Goal: Task Accomplishment & Management: Complete application form

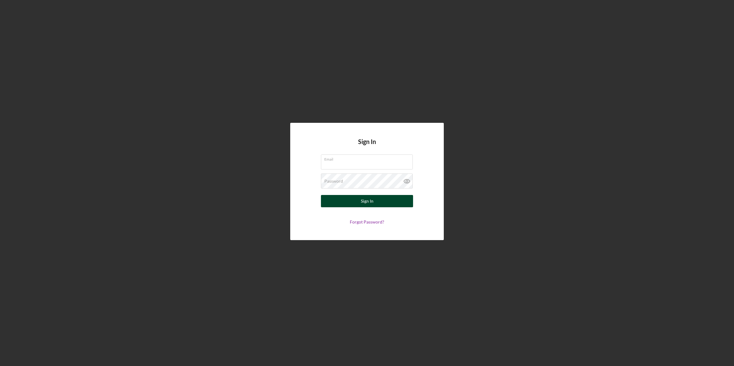
type input "[EMAIL_ADDRESS][DOMAIN_NAME]"
click at [339, 201] on button "Sign In" at bounding box center [367, 201] width 92 height 12
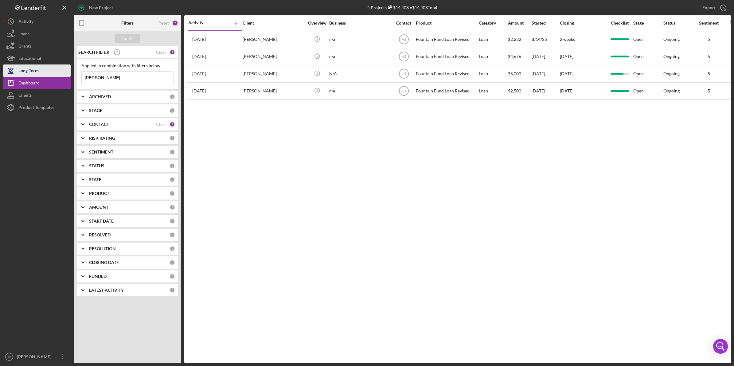
click at [51, 74] on div "New Project 4 Projects $14,408 • $14,408 Total christopher Export Icon/Export F…" at bounding box center [366, 181] width 727 height 363
click at [104, 128] on div "CONTACT Clear 1" at bounding box center [132, 124] width 86 height 12
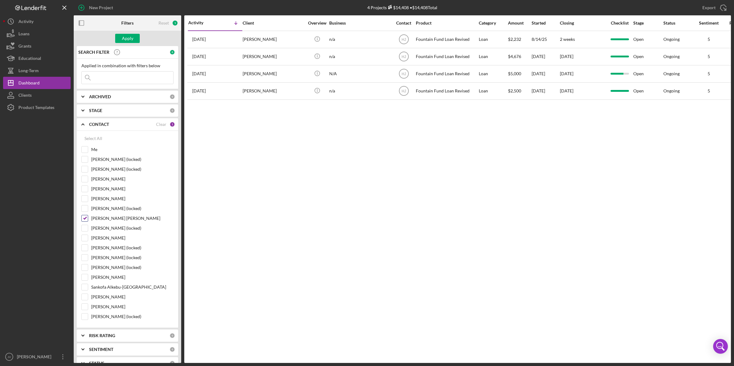
click at [101, 221] on label "[PERSON_NAME] [PERSON_NAME]" at bounding box center [132, 218] width 82 height 6
click at [88, 221] on input "[PERSON_NAME] [PERSON_NAME]" at bounding box center [85, 218] width 6 height 6
click at [88, 220] on div "[PERSON_NAME] [PERSON_NAME]" at bounding box center [127, 220] width 92 height 10
click at [86, 220] on input "[PERSON_NAME] [PERSON_NAME]" at bounding box center [85, 218] width 6 height 6
checkbox input "true"
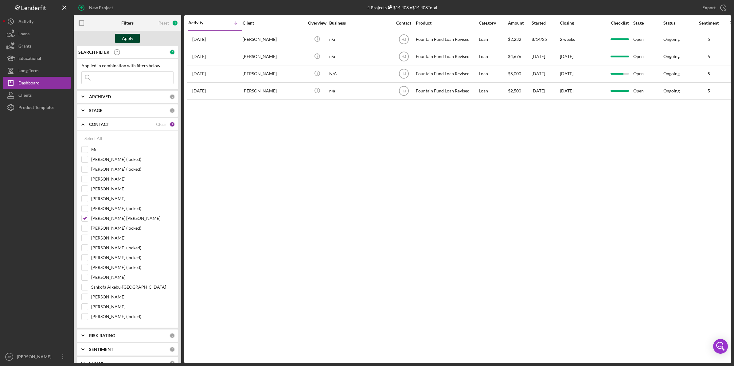
click at [123, 37] on div "Apply" at bounding box center [127, 38] width 11 height 9
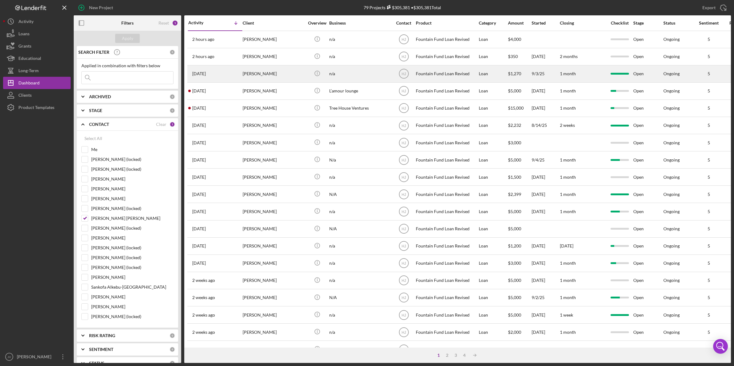
click at [270, 78] on div "[PERSON_NAME]" at bounding box center [272, 74] width 61 height 16
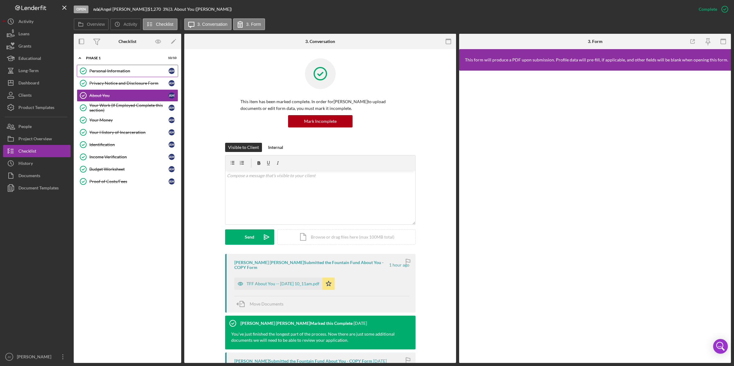
click at [109, 76] on link "Personal Information Personal Information A M" at bounding box center [127, 71] width 101 height 12
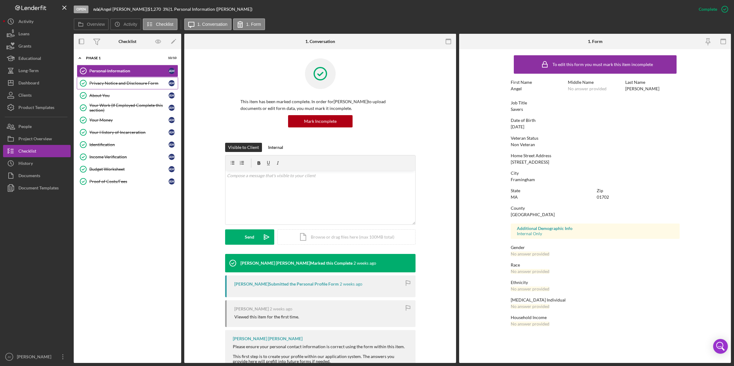
click at [146, 87] on link "Privacy Notice and Disclosure Form Privacy Notice and Disclosure Form A M" at bounding box center [127, 83] width 101 height 12
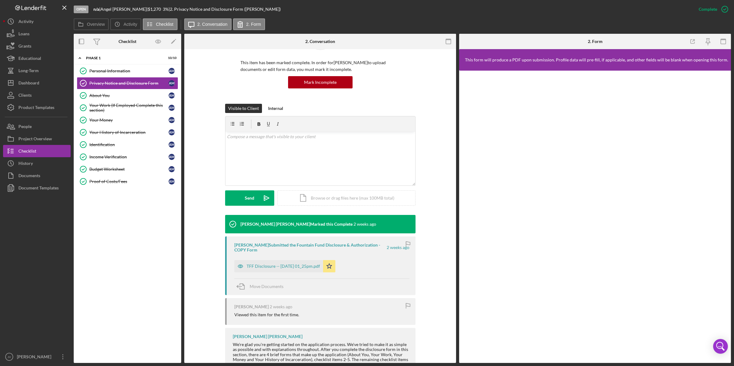
scroll to position [77, 0]
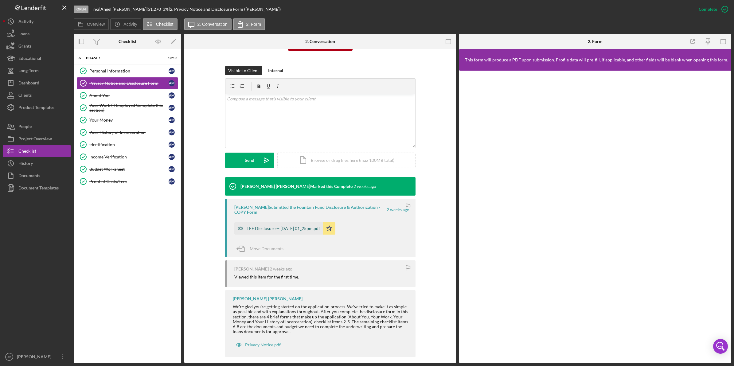
click at [278, 230] on div "TFF Disclosure -- 2025-09-03 01_25pm.pdf" at bounding box center [282, 228] width 73 height 5
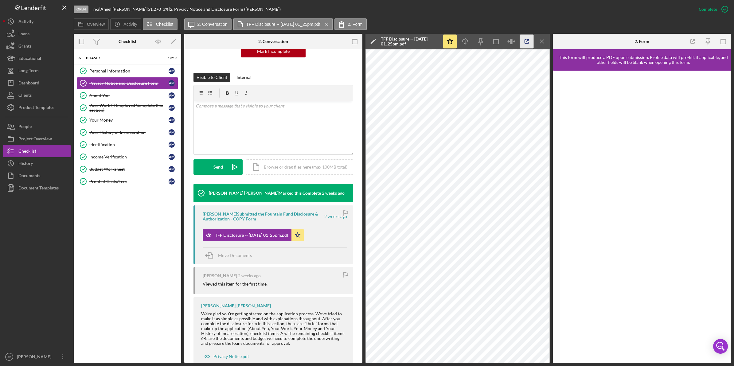
click at [525, 44] on icon "button" at bounding box center [527, 42] width 14 height 14
click at [141, 98] on div "About You" at bounding box center [128, 95] width 79 height 5
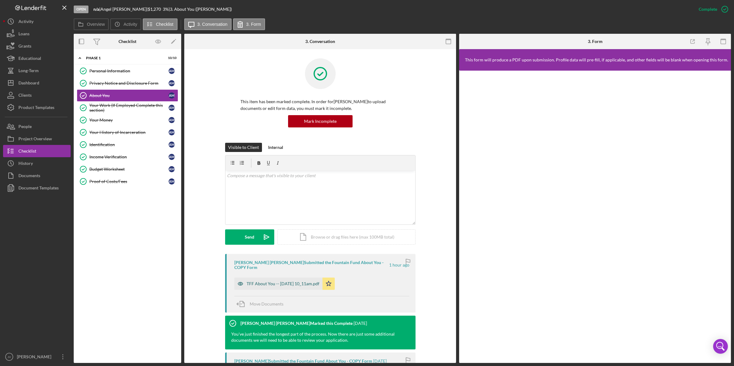
click at [302, 281] on div "TFF About You -- 2025-09-15 10_11am.pdf" at bounding box center [282, 283] width 73 height 5
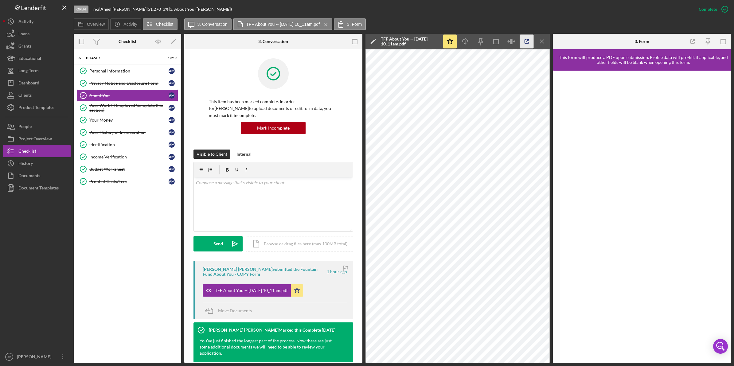
click at [528, 37] on icon "button" at bounding box center [527, 42] width 14 height 14
click at [125, 105] on div "Your Work (If Employed Complete this section)" at bounding box center [128, 108] width 79 height 10
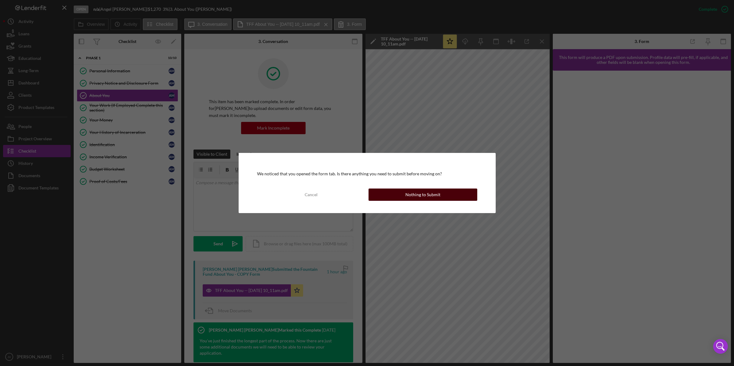
click at [395, 198] on button "Nothing to Submit" at bounding box center [422, 194] width 109 height 12
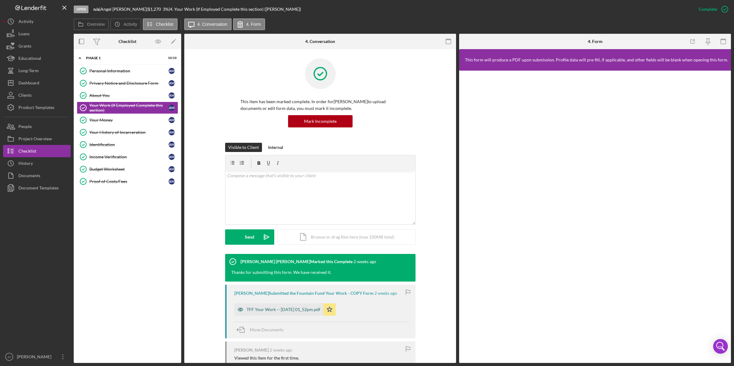
click at [281, 309] on div "TFF Your Work -- 2025-09-03 01_52pm.pdf" at bounding box center [283, 309] width 74 height 5
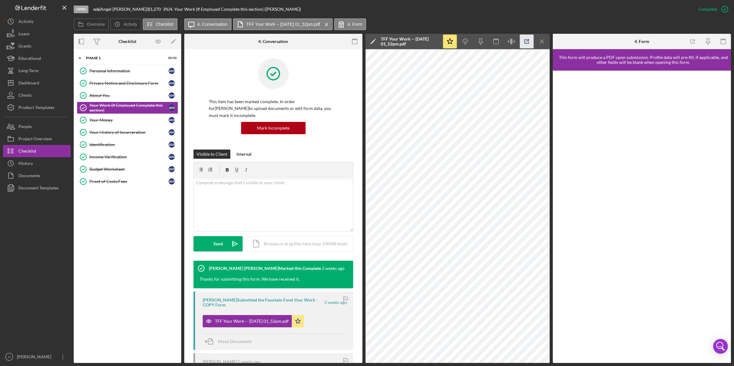
click at [525, 39] on icon "button" at bounding box center [527, 42] width 14 height 14
click at [133, 122] on div "Your Money" at bounding box center [128, 120] width 79 height 5
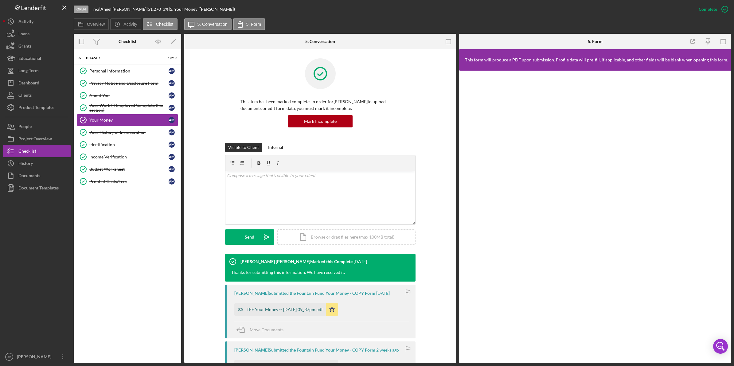
click at [255, 311] on div "TFF Your Money -- 2025-09-08 09_37pm.pdf" at bounding box center [284, 309] width 76 height 5
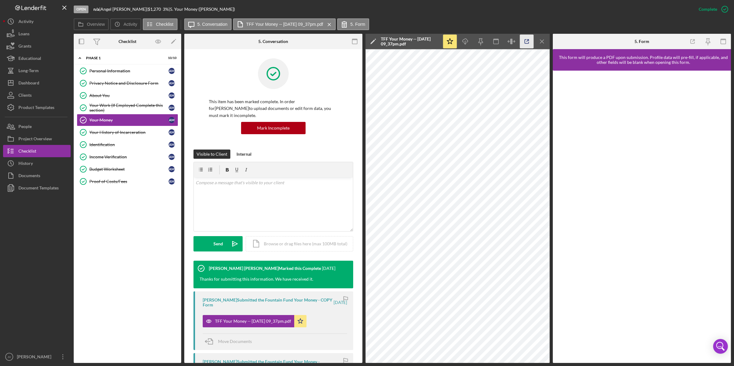
click at [525, 42] on icon "button" at bounding box center [527, 42] width 4 height 4
click at [144, 137] on link "Your History of Incarceration Your History of Incarceration A M" at bounding box center [127, 132] width 101 height 12
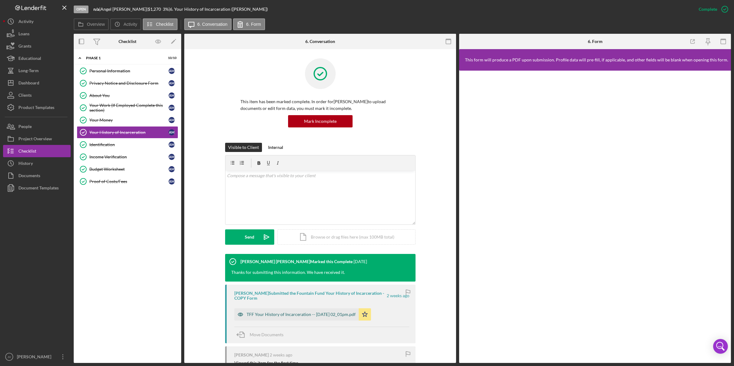
click at [279, 317] on div "TFF Your History of Incarceration -- 2025-09-03 02_01pm.pdf" at bounding box center [300, 314] width 109 height 5
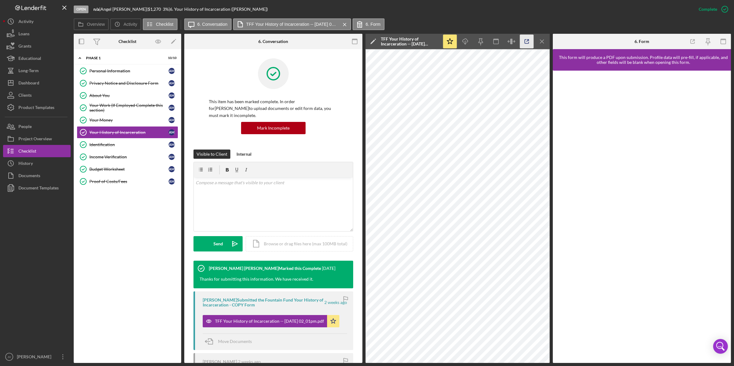
click at [527, 38] on icon "button" at bounding box center [527, 42] width 14 height 14
click at [143, 146] on div "Identification" at bounding box center [128, 144] width 79 height 5
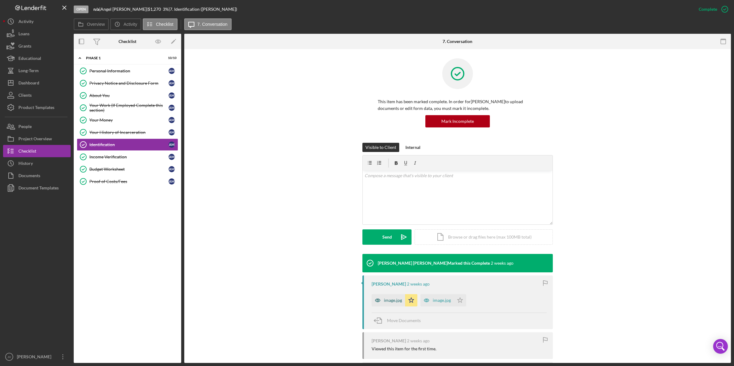
click at [387, 301] on div "image.jpg" at bounding box center [393, 300] width 18 height 5
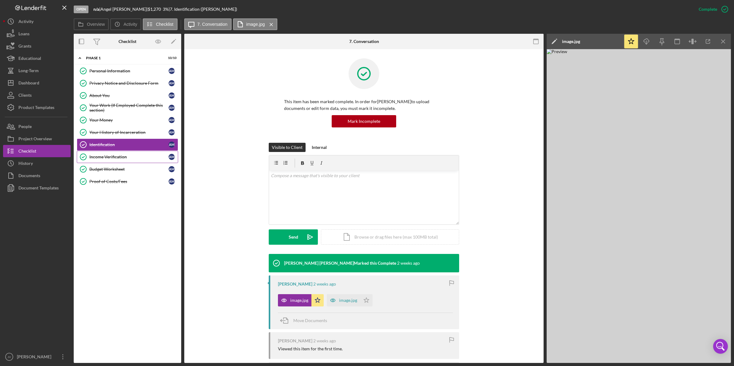
click at [142, 162] on link "Income Verification Income Verification A M" at bounding box center [127, 157] width 101 height 12
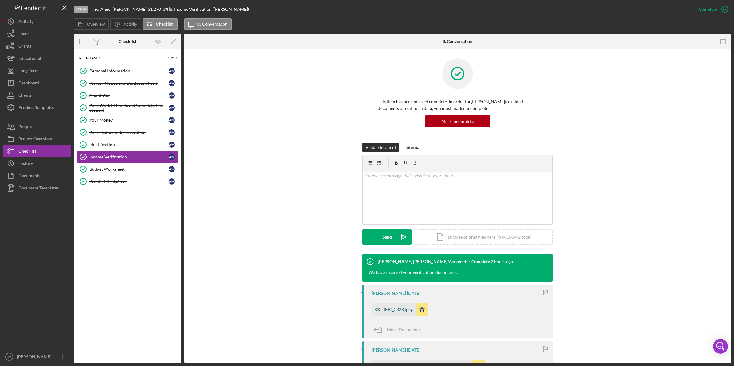
click at [389, 304] on div "IMG_2328.jpeg" at bounding box center [393, 309] width 44 height 12
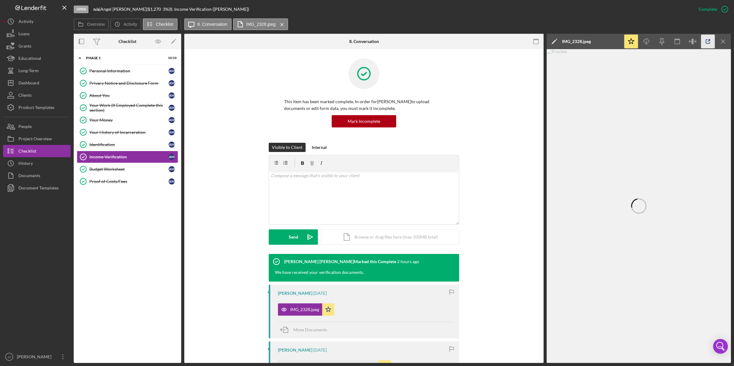
click at [704, 41] on icon "button" at bounding box center [708, 42] width 14 height 14
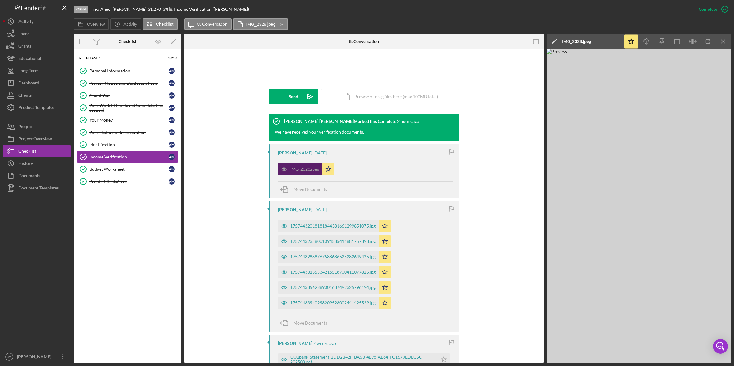
scroll to position [153, 0]
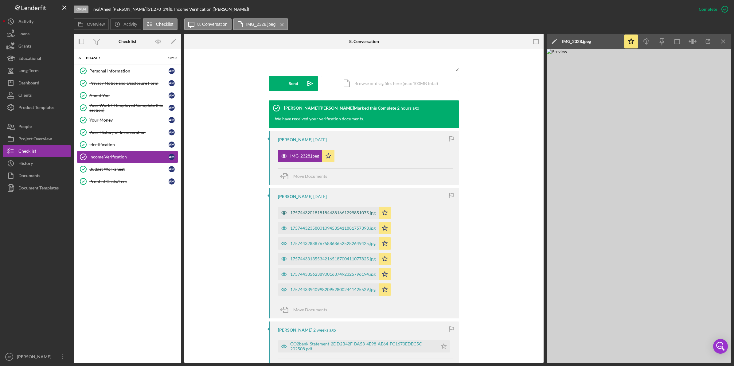
click at [301, 214] on div "17574432018181844381661299851075.jpg" at bounding box center [332, 212] width 85 height 5
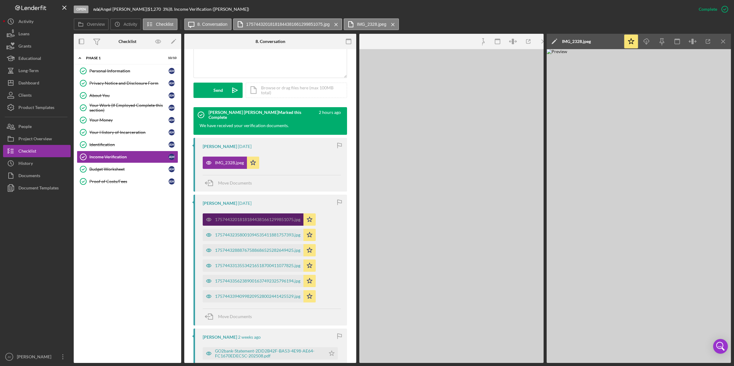
scroll to position [160, 0]
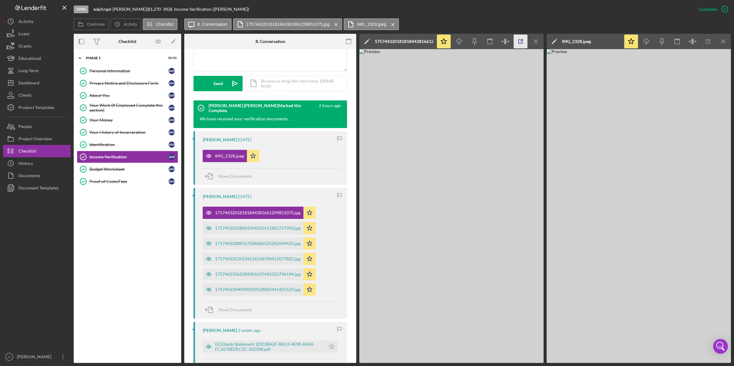
click at [524, 41] on icon "button" at bounding box center [520, 42] width 14 height 14
click at [120, 171] on div "Budget Worksheet" at bounding box center [128, 169] width 79 height 5
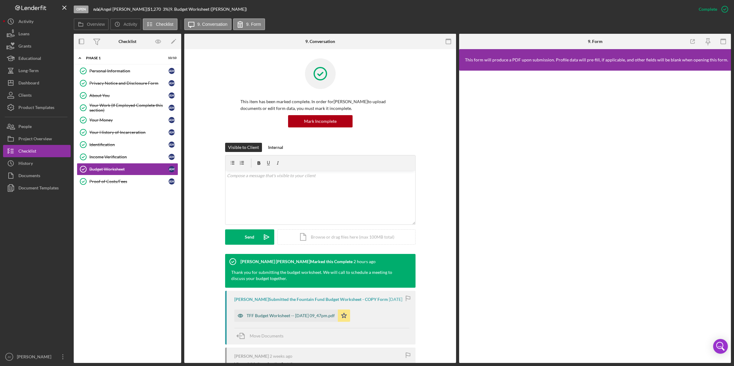
click at [266, 316] on div "TFF Budget Worksheet -- 2025-09-08 09_47pm.pdf" at bounding box center [290, 315] width 88 height 5
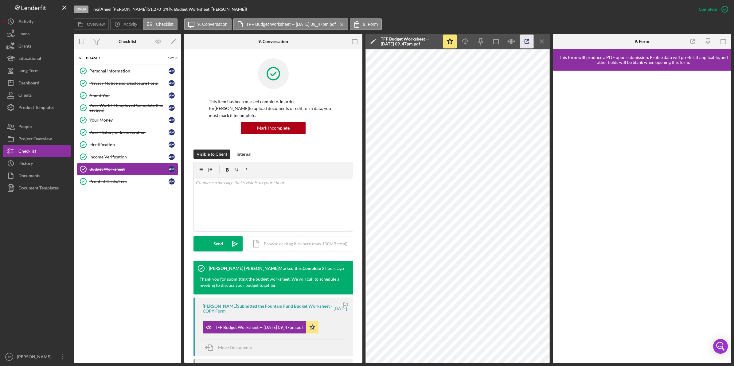
click at [522, 44] on icon "button" at bounding box center [527, 42] width 14 height 14
click at [113, 180] on link "Proof of Costs/Fees Proof of Costs/Fees A M" at bounding box center [127, 181] width 101 height 12
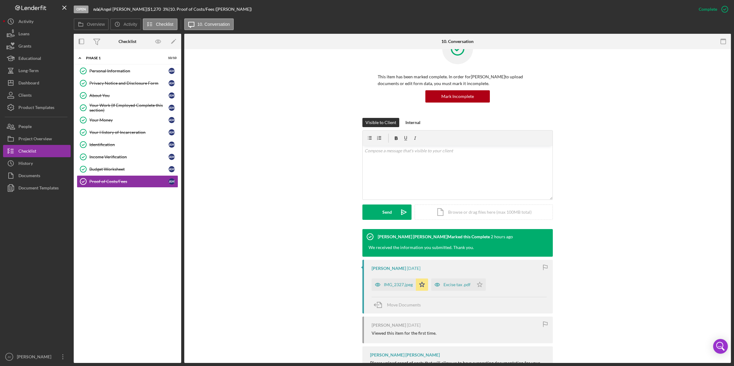
scroll to position [38, 0]
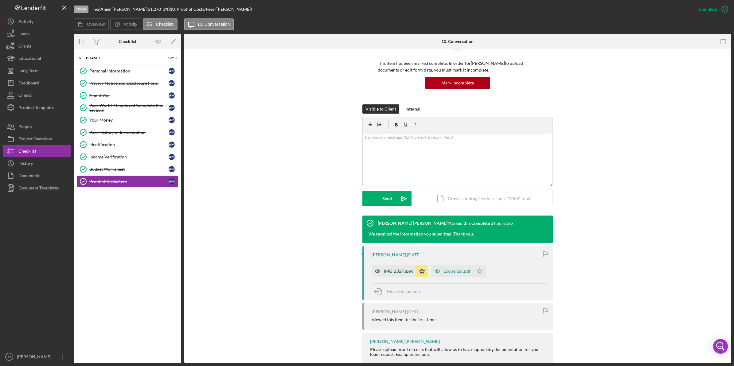
click at [387, 273] on div "IMG_2327.jpeg" at bounding box center [398, 271] width 29 height 5
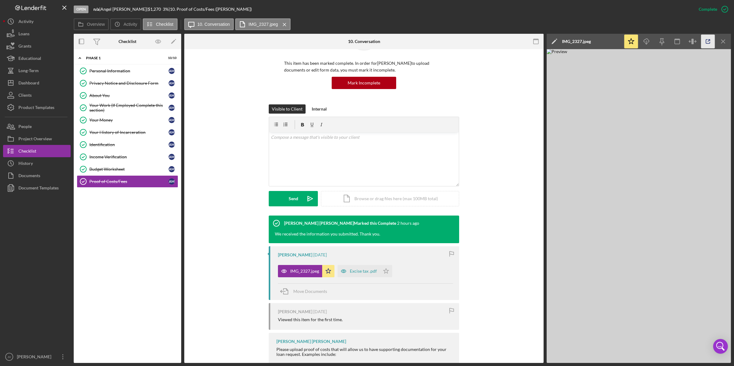
click at [711, 41] on icon "button" at bounding box center [708, 42] width 14 height 14
click at [361, 272] on div "Excise tax .pdf" at bounding box center [363, 271] width 27 height 5
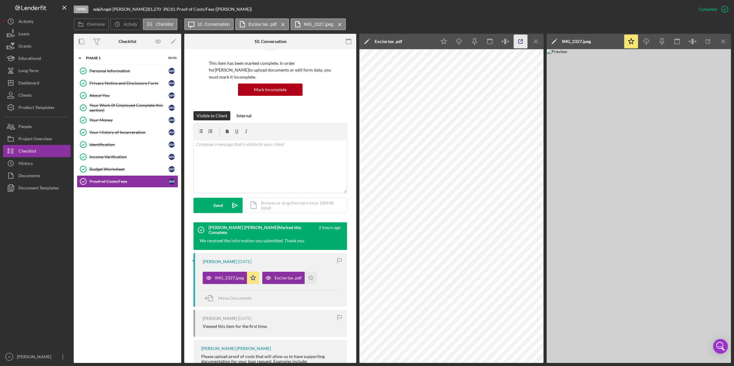
click at [519, 41] on icon "button" at bounding box center [520, 42] width 14 height 14
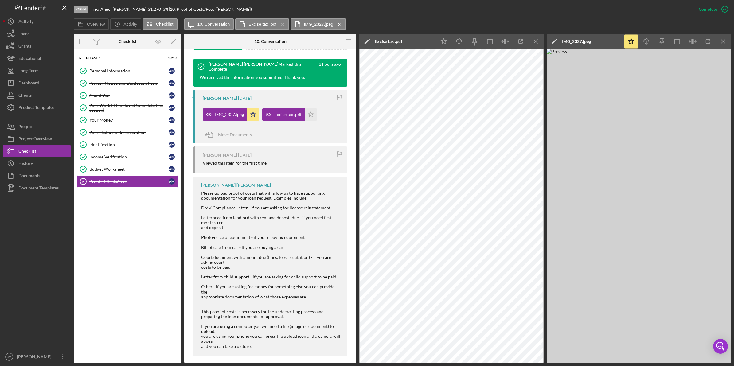
scroll to position [203, 0]
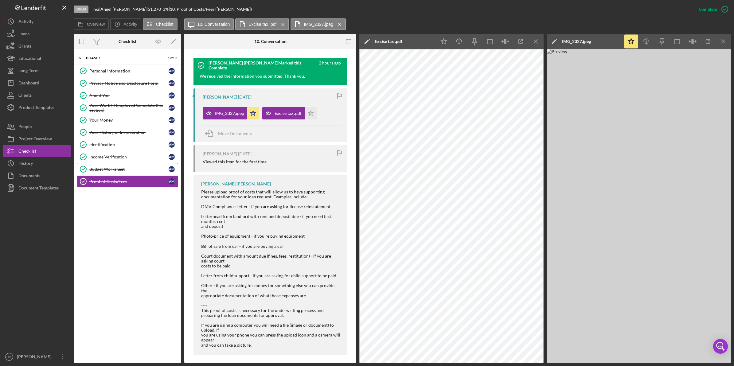
click at [128, 165] on link "Budget Worksheet Budget Worksheet A M" at bounding box center [127, 169] width 101 height 12
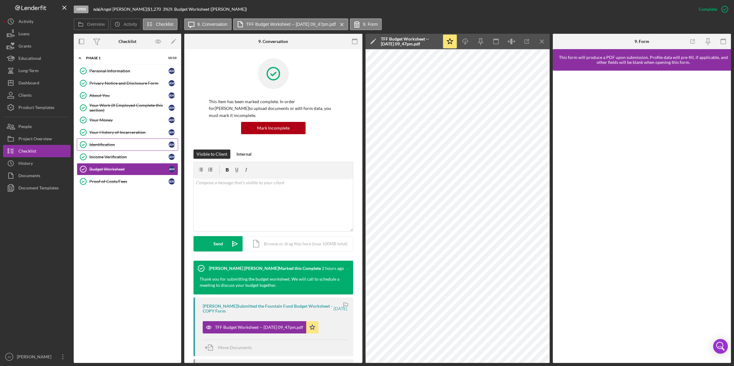
click at [126, 149] on link "Identification Identification A M" at bounding box center [127, 144] width 101 height 12
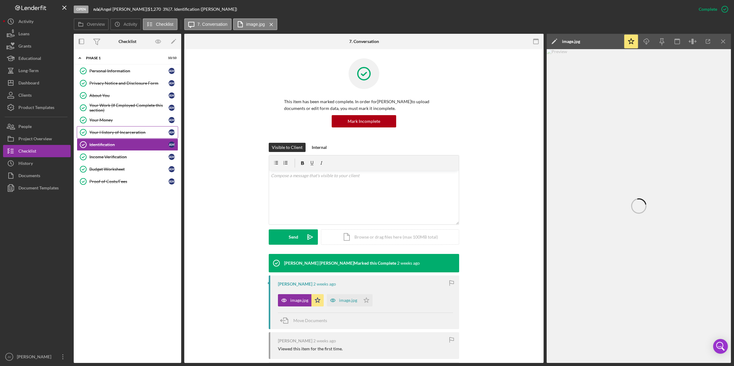
click at [125, 138] on link "Your History of Incarceration Your History of Incarceration A M" at bounding box center [127, 132] width 101 height 12
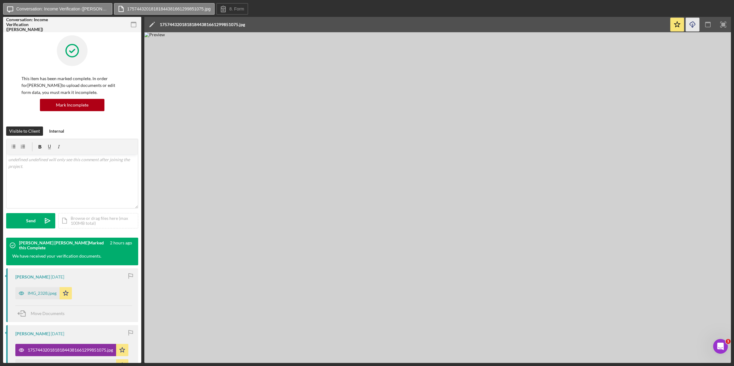
click at [687, 28] on icon "Icon/Download" at bounding box center [692, 25] width 14 height 14
